Goal: Transaction & Acquisition: Download file/media

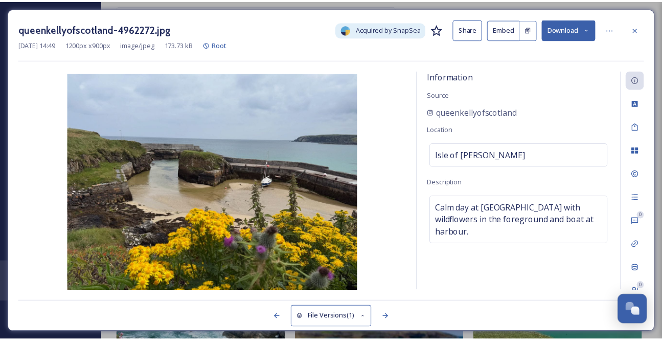
scroll to position [93, 0]
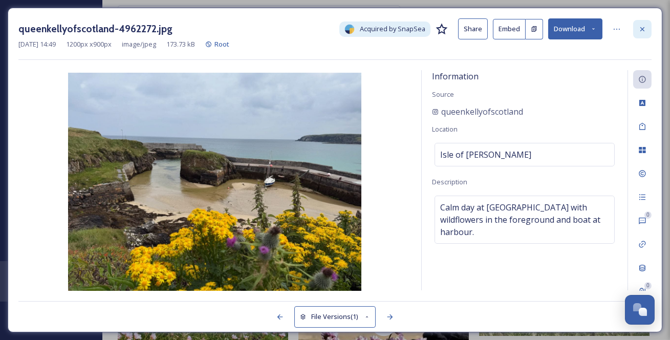
click at [643, 29] on icon at bounding box center [642, 29] width 4 height 4
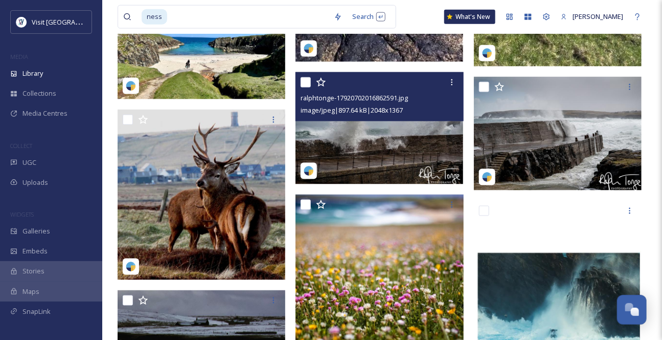
scroll to position [418, 0]
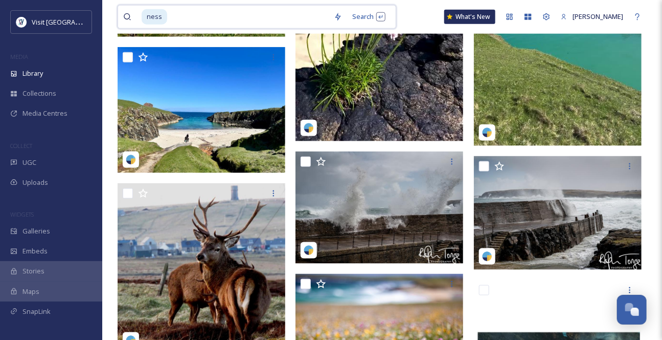
click at [179, 19] on input at bounding box center [248, 17] width 161 height 23
type input "n"
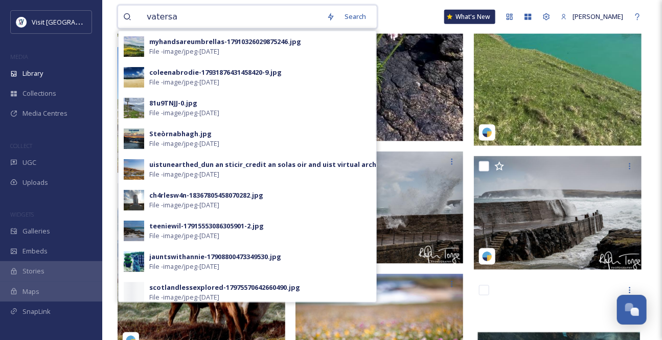
type input "vatersay"
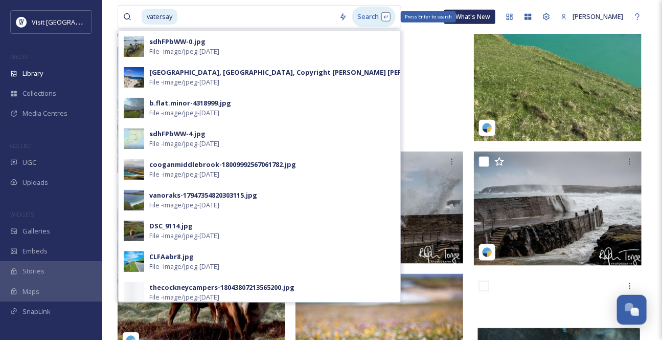
click at [376, 21] on div "Search Press Enter to search" at bounding box center [373, 17] width 43 height 20
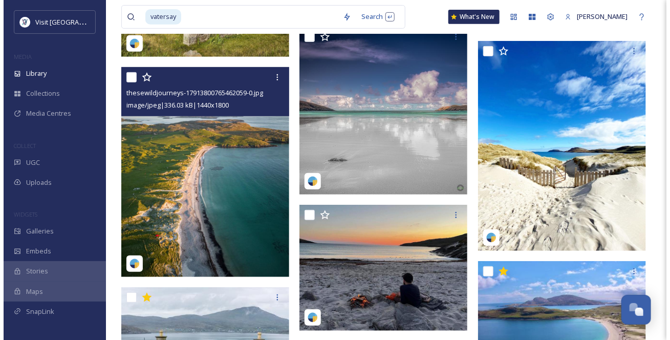
scroll to position [1627, 0]
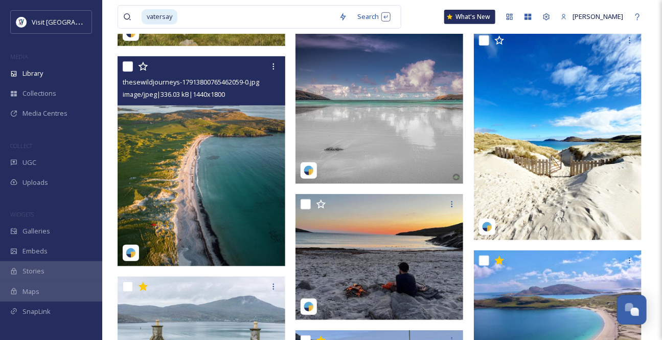
click at [176, 248] on img at bounding box center [202, 161] width 168 height 210
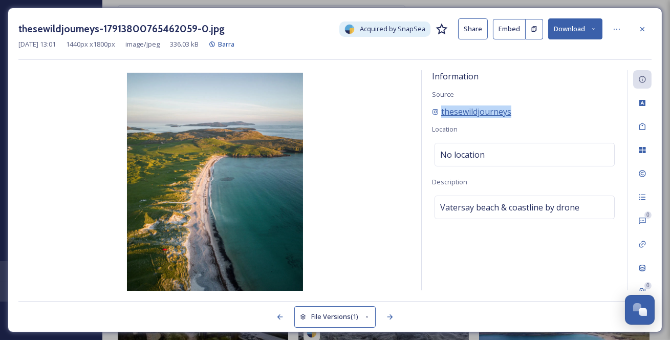
drag, startPoint x: 546, startPoint y: 121, endPoint x: 442, endPoint y: 127, distance: 104.6
click at [442, 118] on div "thesewildjourneys" at bounding box center [524, 111] width 185 height 12
copy span "thesewildjourneys"
click at [578, 32] on button "Download" at bounding box center [575, 28] width 54 height 21
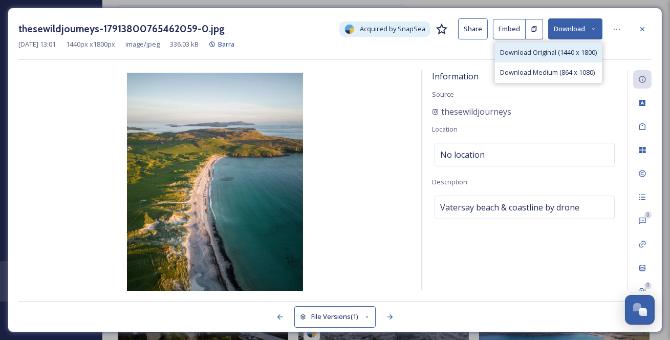
click at [568, 54] on span "Download Original (1440 x 1800)" at bounding box center [548, 53] width 97 height 10
